Goal: Find specific page/section

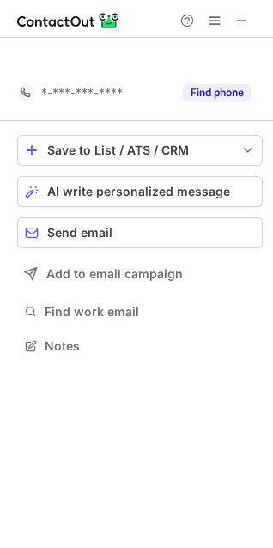
scroll to position [306, 273]
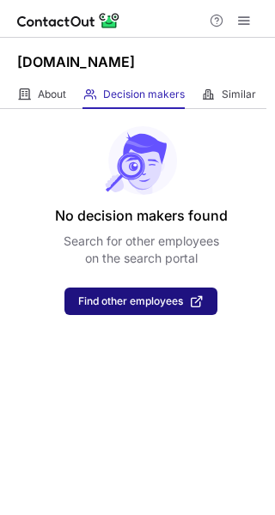
click at [160, 295] on span "Find other employees" at bounding box center [130, 301] width 105 height 12
click at [156, 300] on span "Find other employees" at bounding box center [130, 301] width 105 height 12
